Goal: Task Accomplishment & Management: Manage account settings

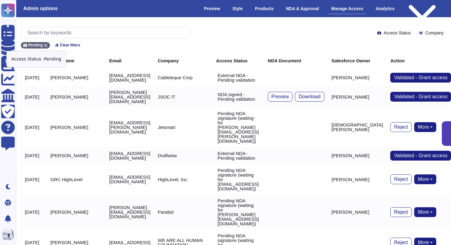
click at [45, 44] on icon at bounding box center [46, 46] width 4 height 4
click at [52, 33] on input "text" at bounding box center [107, 32] width 166 height 11
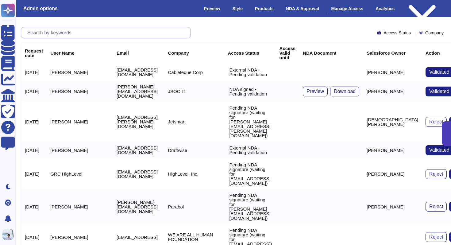
click at [52, 33] on input "text" at bounding box center [107, 32] width 166 height 11
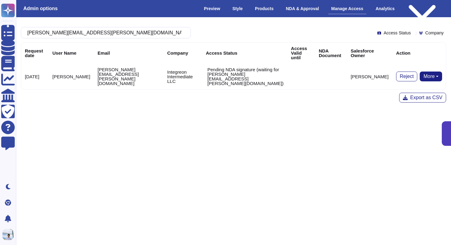
click at [429, 71] on button "More" at bounding box center [431, 76] width 22 height 10
type input "[PERSON_NAME][EMAIL_ADDRESS][PERSON_NAME][DOMAIN_NAME]"
click at [404, 107] on link "Remove NDA" at bounding box center [408, 110] width 68 height 7
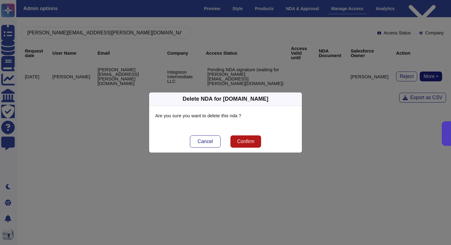
click at [244, 138] on button "Confirm" at bounding box center [245, 141] width 31 height 12
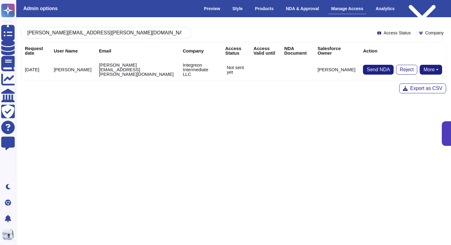
click at [434, 65] on button "More" at bounding box center [431, 70] width 22 height 10
click at [353, 98] on div "[PERSON_NAME][EMAIL_ADDRESS][PERSON_NAME][DOMAIN_NAME] Access Status Company Re…" at bounding box center [233, 60] width 445 height 86
click at [369, 69] on span "Send NDA" at bounding box center [377, 69] width 23 height 5
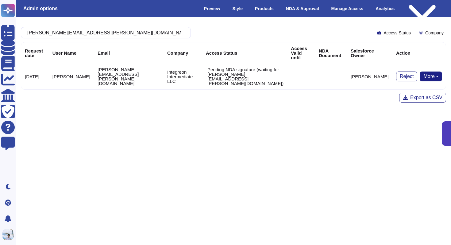
click at [438, 71] on button "More" at bounding box center [431, 76] width 22 height 10
click at [293, 112] on html "Questionnaires Knowledge Base Documents Analytics CAIQ / SIG Trust Center Help …" at bounding box center [225, 79] width 451 height 158
